Goal: Use online tool/utility: Utilize a website feature to perform a specific function

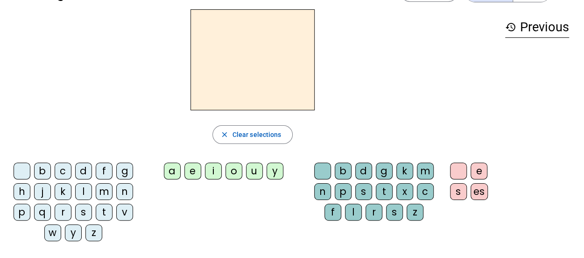
scroll to position [47, 0]
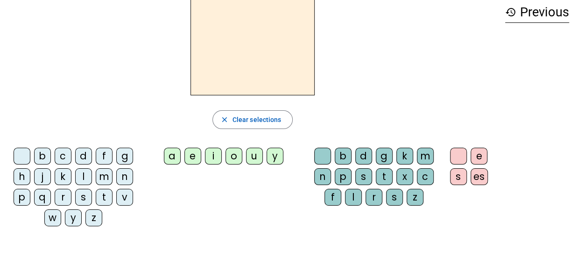
click at [83, 176] on div "l" at bounding box center [83, 176] width 17 height 17
click at [174, 156] on div "a" at bounding box center [172, 155] width 17 height 17
click at [426, 175] on div "c" at bounding box center [425, 176] width 17 height 17
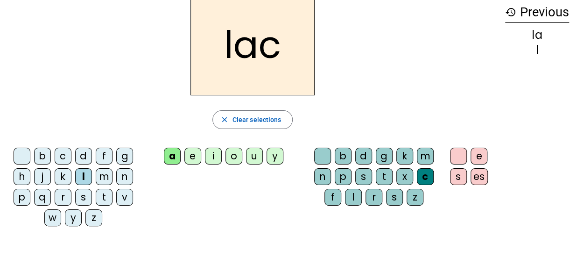
click at [421, 173] on div "c" at bounding box center [425, 176] width 17 height 17
click at [420, 173] on div "c" at bounding box center [425, 176] width 17 height 17
click at [324, 154] on div at bounding box center [322, 155] width 17 height 17
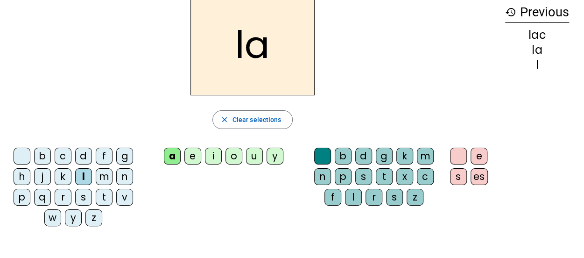
click at [101, 196] on div "t" at bounding box center [104, 197] width 17 height 17
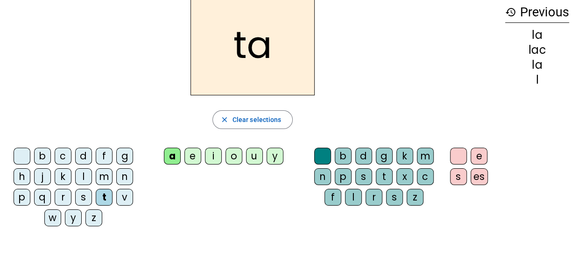
click at [419, 176] on div "c" at bounding box center [425, 176] width 17 height 17
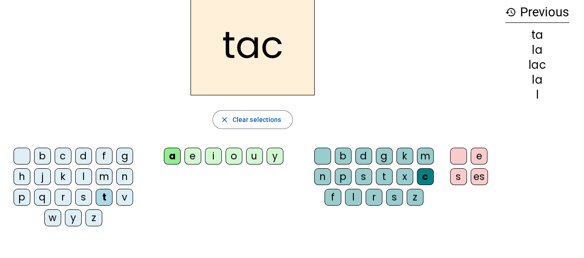
click at [323, 153] on div at bounding box center [322, 155] width 17 height 17
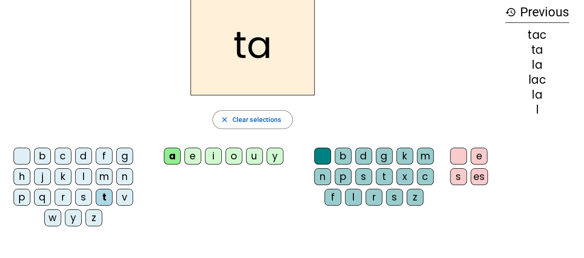
click at [193, 154] on div "e" at bounding box center [192, 155] width 17 height 17
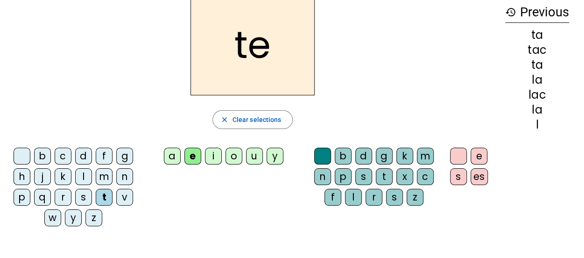
click at [253, 157] on div "u" at bounding box center [254, 155] width 17 height 17
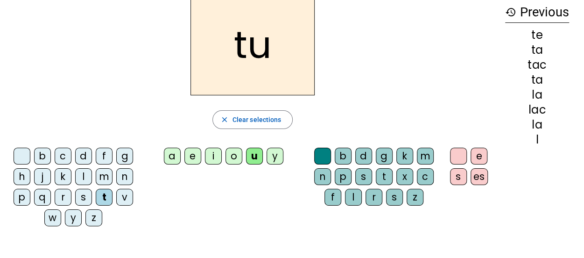
click at [81, 152] on div "d" at bounding box center [83, 155] width 17 height 17
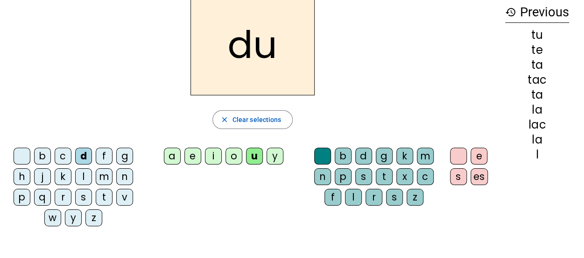
click at [425, 175] on div "c" at bounding box center [425, 176] width 17 height 17
